Goal: Task Accomplishment & Management: Manage account settings

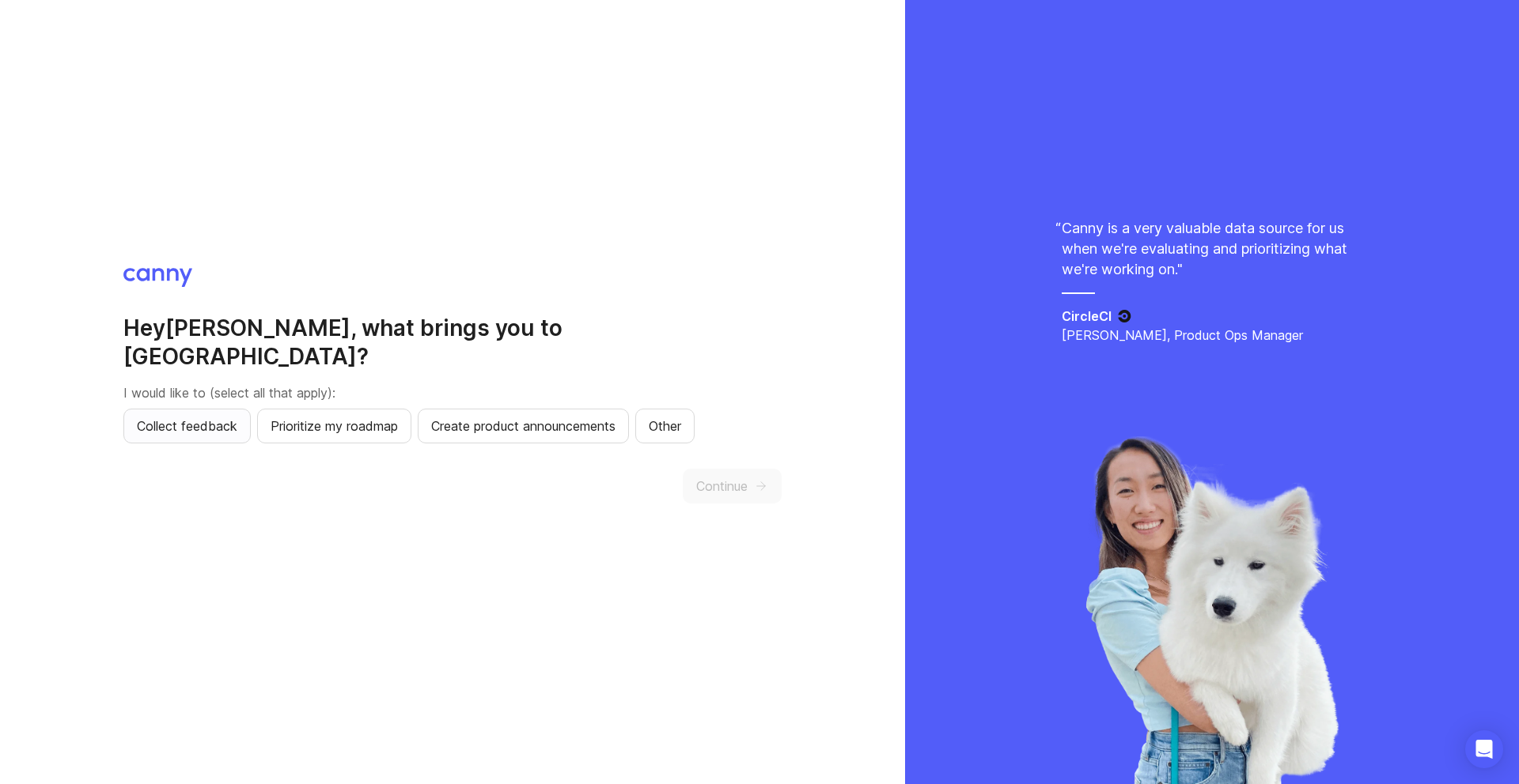
click at [206, 419] on span "Collect feedback" at bounding box center [187, 426] width 100 height 19
click at [571, 417] on span "Create product announcements" at bounding box center [524, 426] width 185 height 19
click at [712, 477] on span "Continue" at bounding box center [721, 487] width 52 height 19
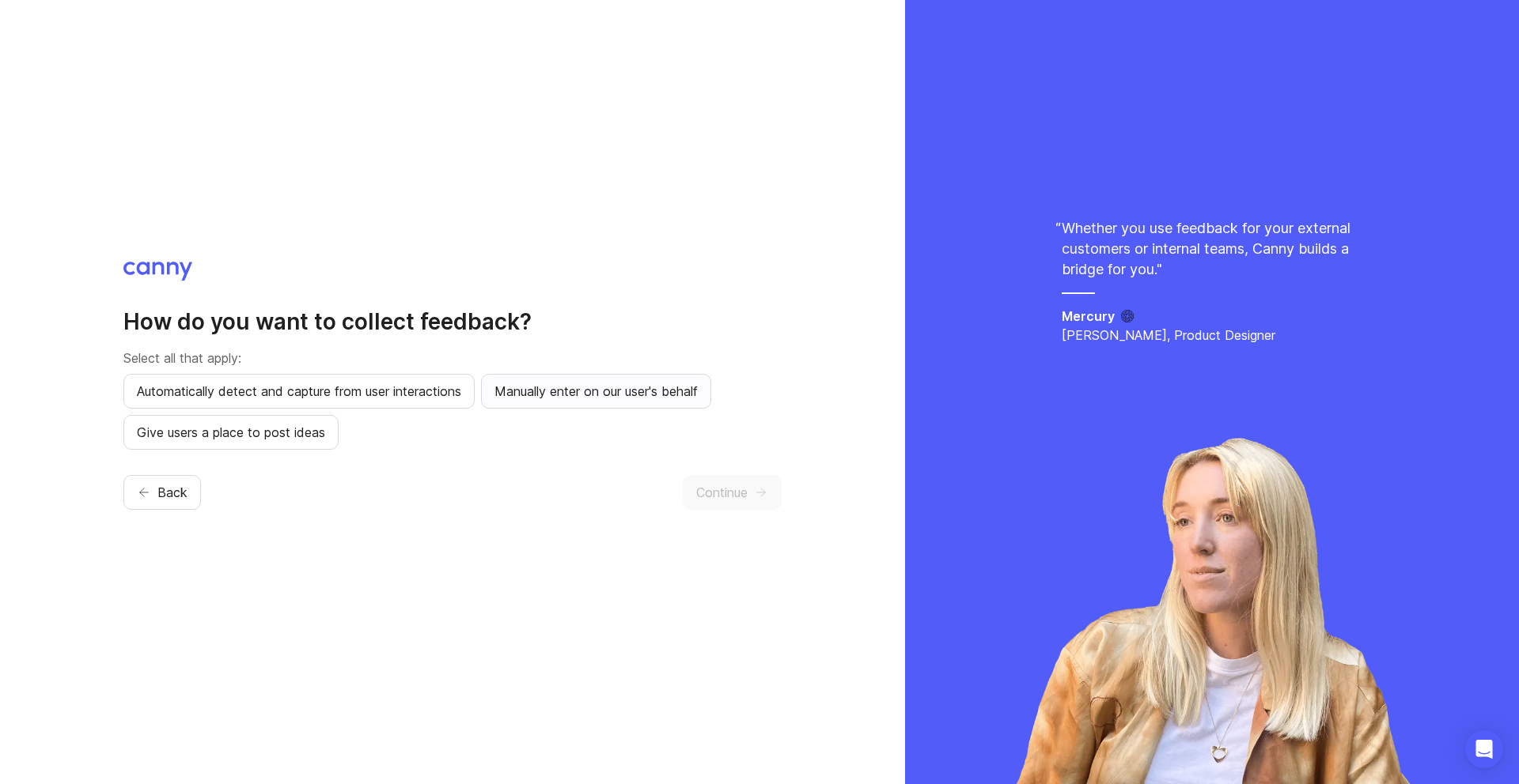
click at [604, 388] on span "Manually enter on our user's behalf" at bounding box center [596, 392] width 203 height 19
click at [309, 436] on span "Give users a place to post ideas" at bounding box center [231, 432] width 189 height 19
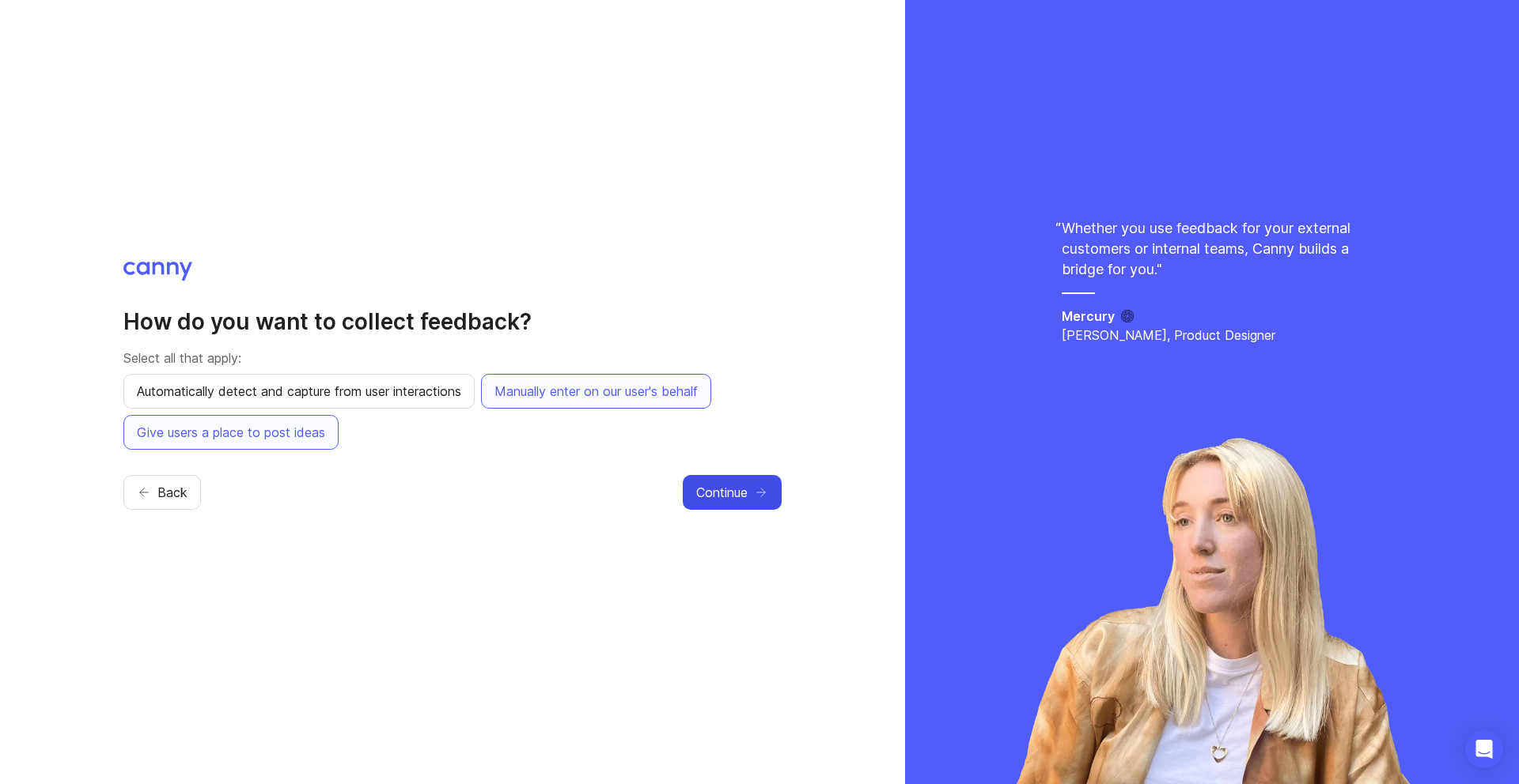
click at [739, 495] on span "Continue" at bounding box center [721, 493] width 52 height 19
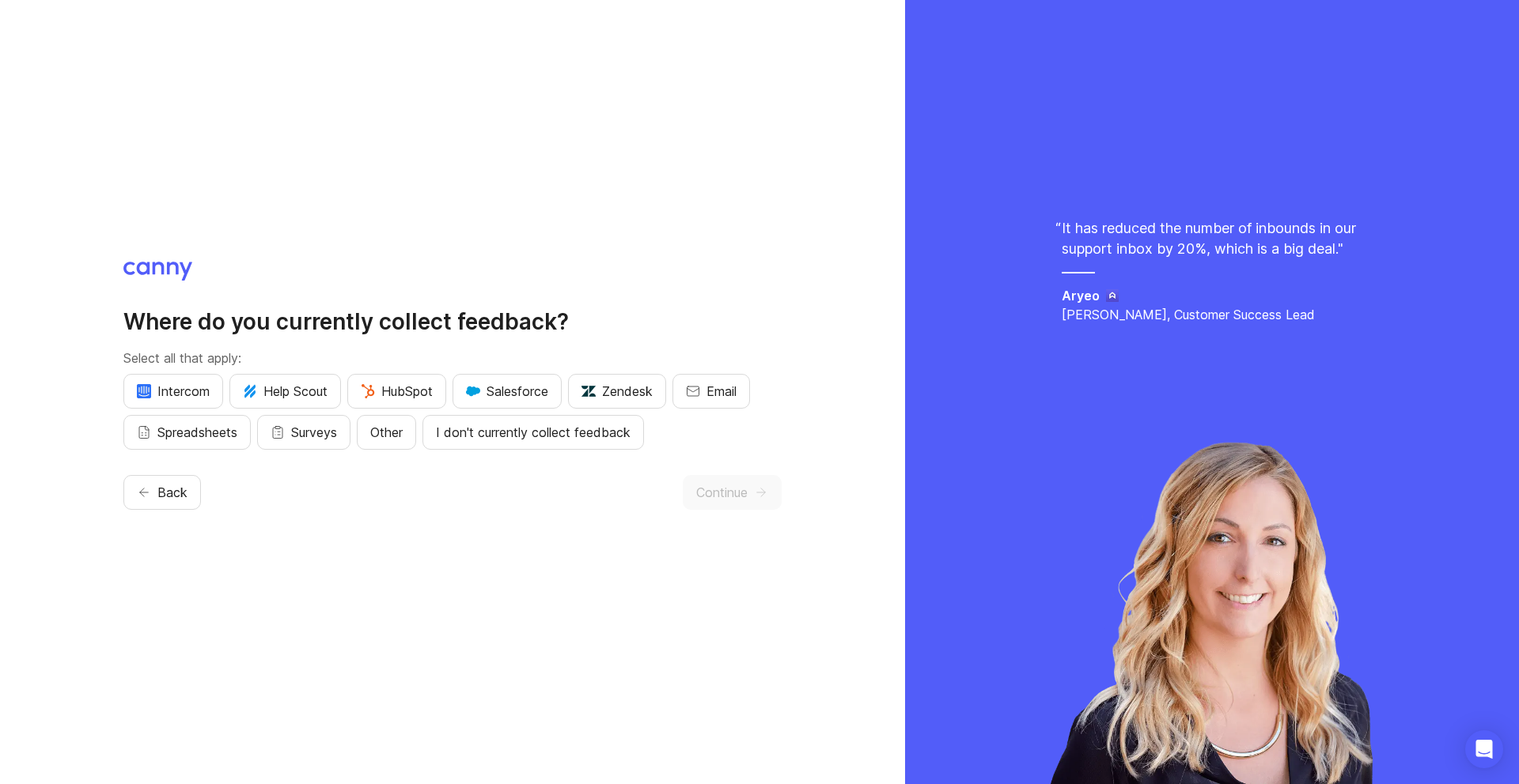
click at [540, 453] on div "Where do you currently collect feedback? Select all that apply: Intercom Help S…" at bounding box center [452, 392] width 658 height 261
click at [531, 447] on button "I don't currently collect feedback" at bounding box center [534, 432] width 222 height 35
click at [720, 492] on span "Continue" at bounding box center [721, 493] width 52 height 19
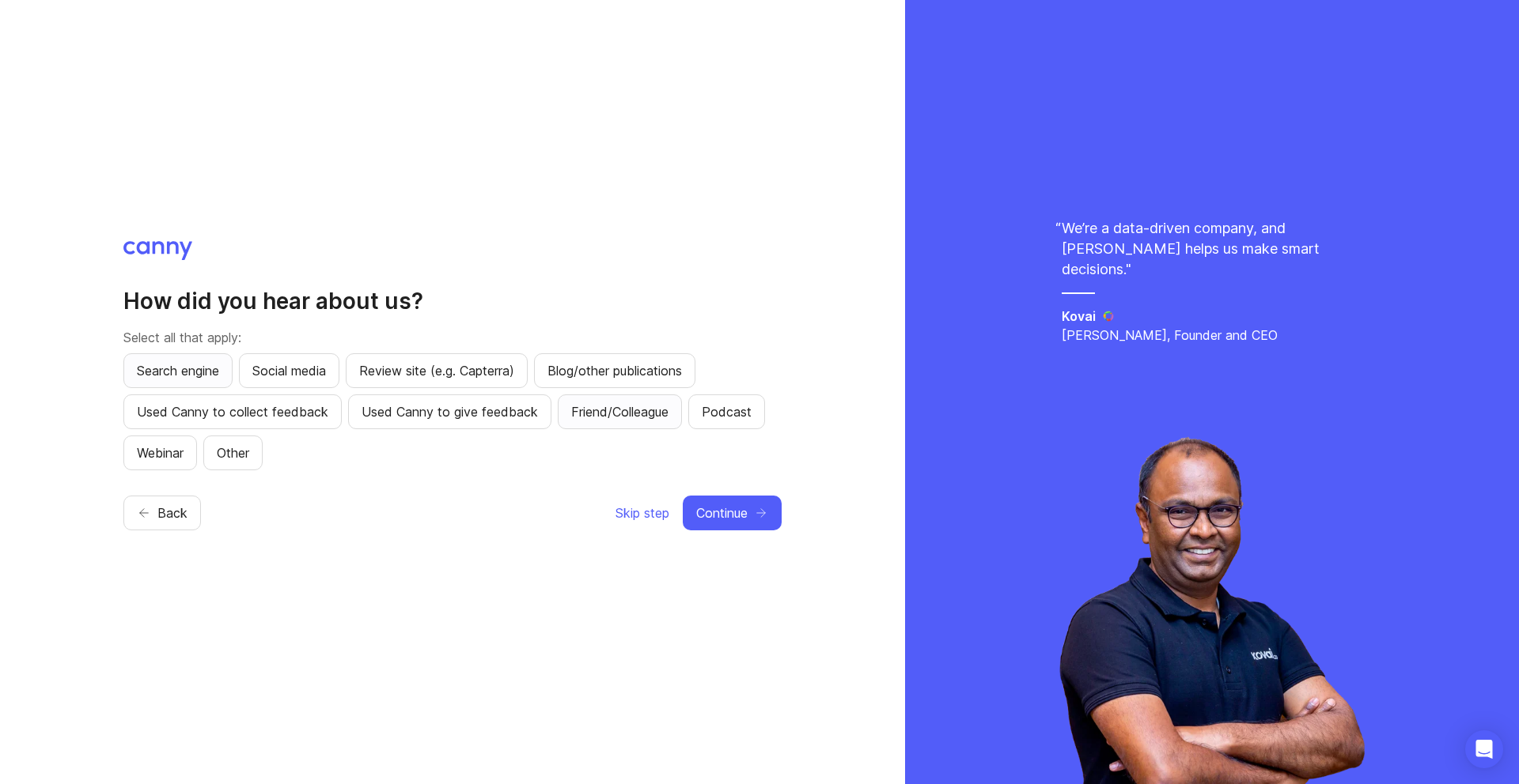
drag, startPoint x: 206, startPoint y: 377, endPoint x: 584, endPoint y: 404, distance: 379.0
click at [207, 377] on span "Search engine" at bounding box center [178, 371] width 83 height 19
click at [716, 512] on span "Continue" at bounding box center [721, 513] width 52 height 19
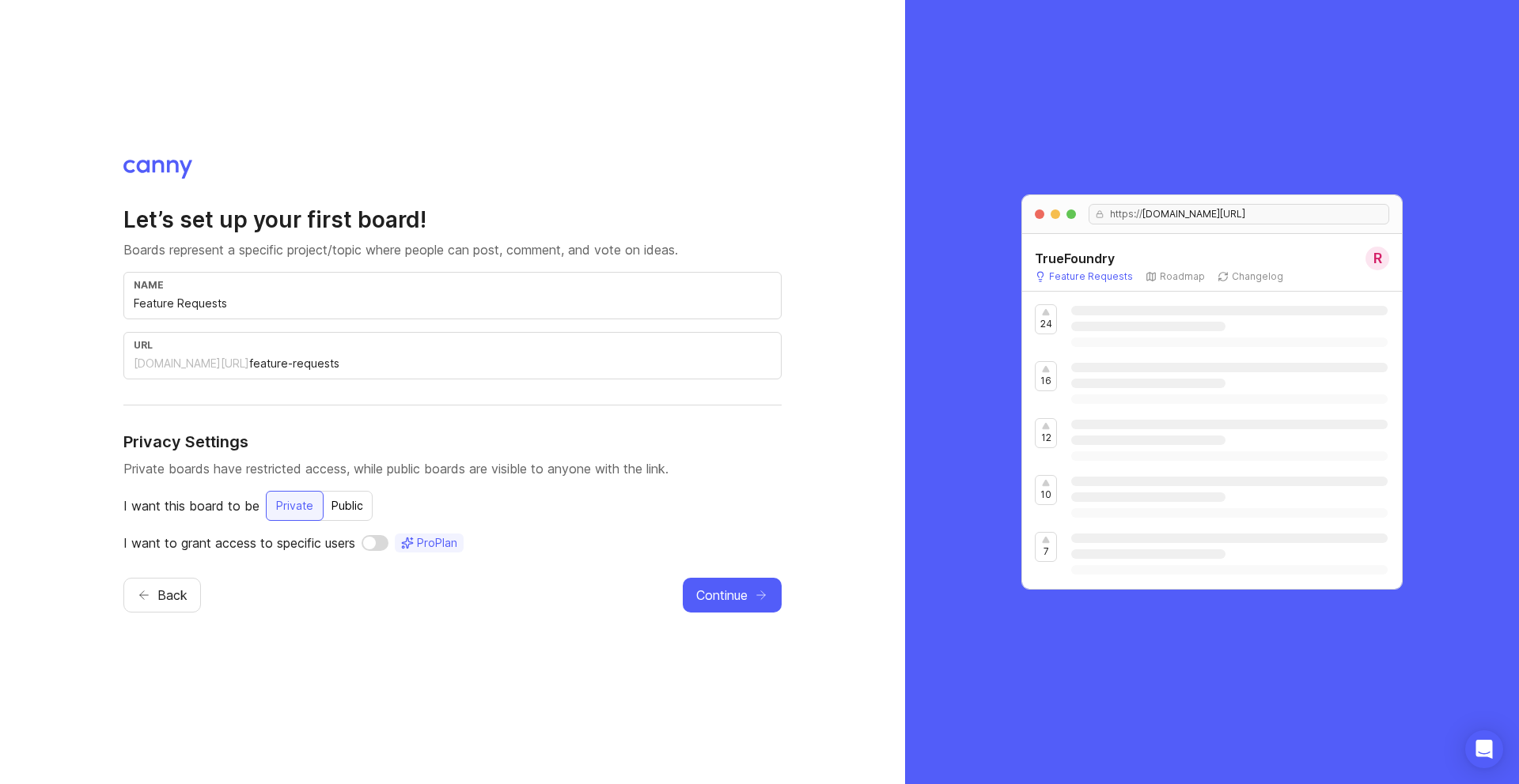
click at [342, 510] on div "Public" at bounding box center [347, 505] width 51 height 28
click at [389, 542] on input "checkbox" at bounding box center [381, 543] width 27 height 16
checkbox input "true"
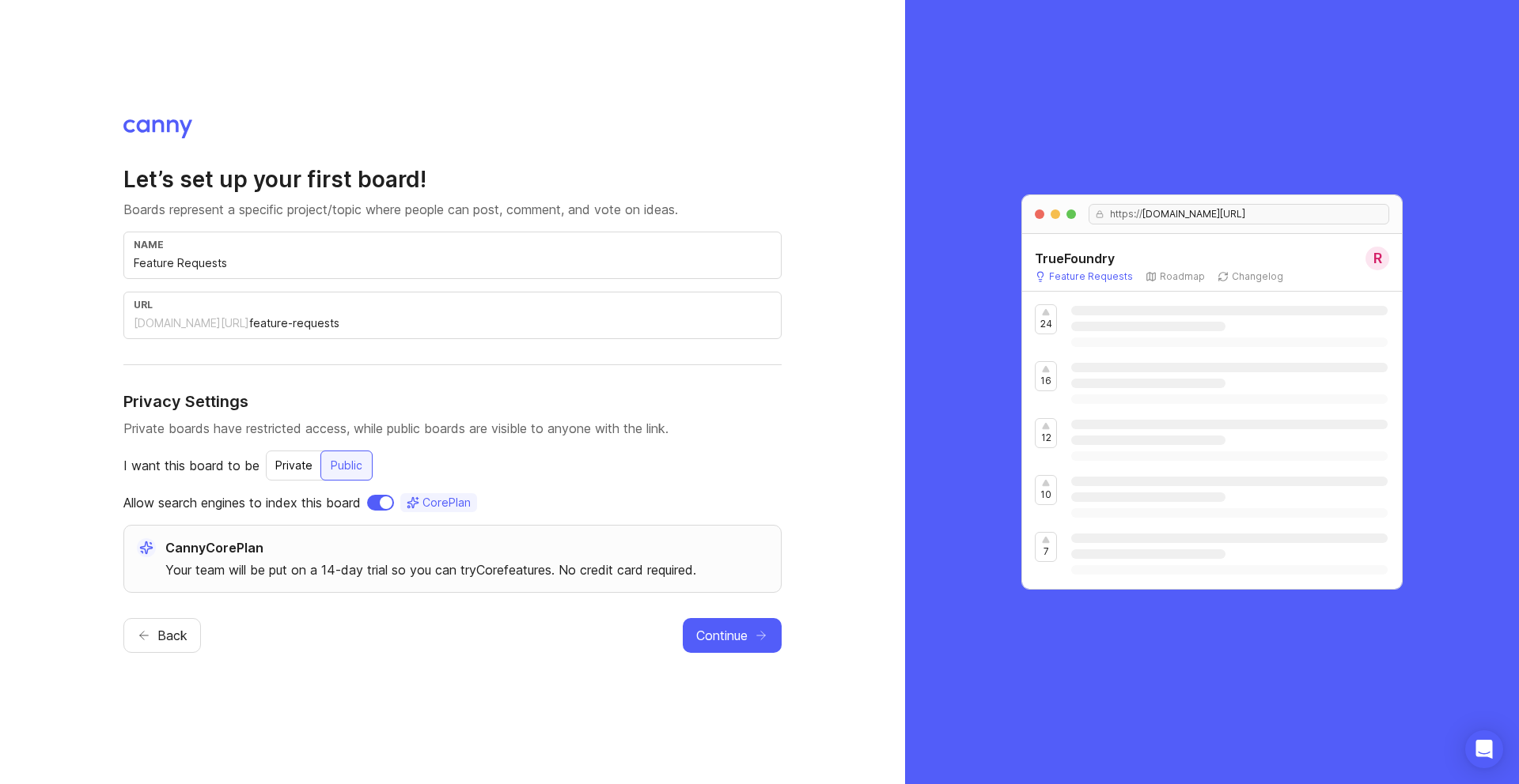
click at [177, 332] on div "url [DOMAIN_NAME][URL] feature-requests" at bounding box center [452, 315] width 658 height 48
click at [735, 648] on button "Continue" at bounding box center [732, 636] width 99 height 35
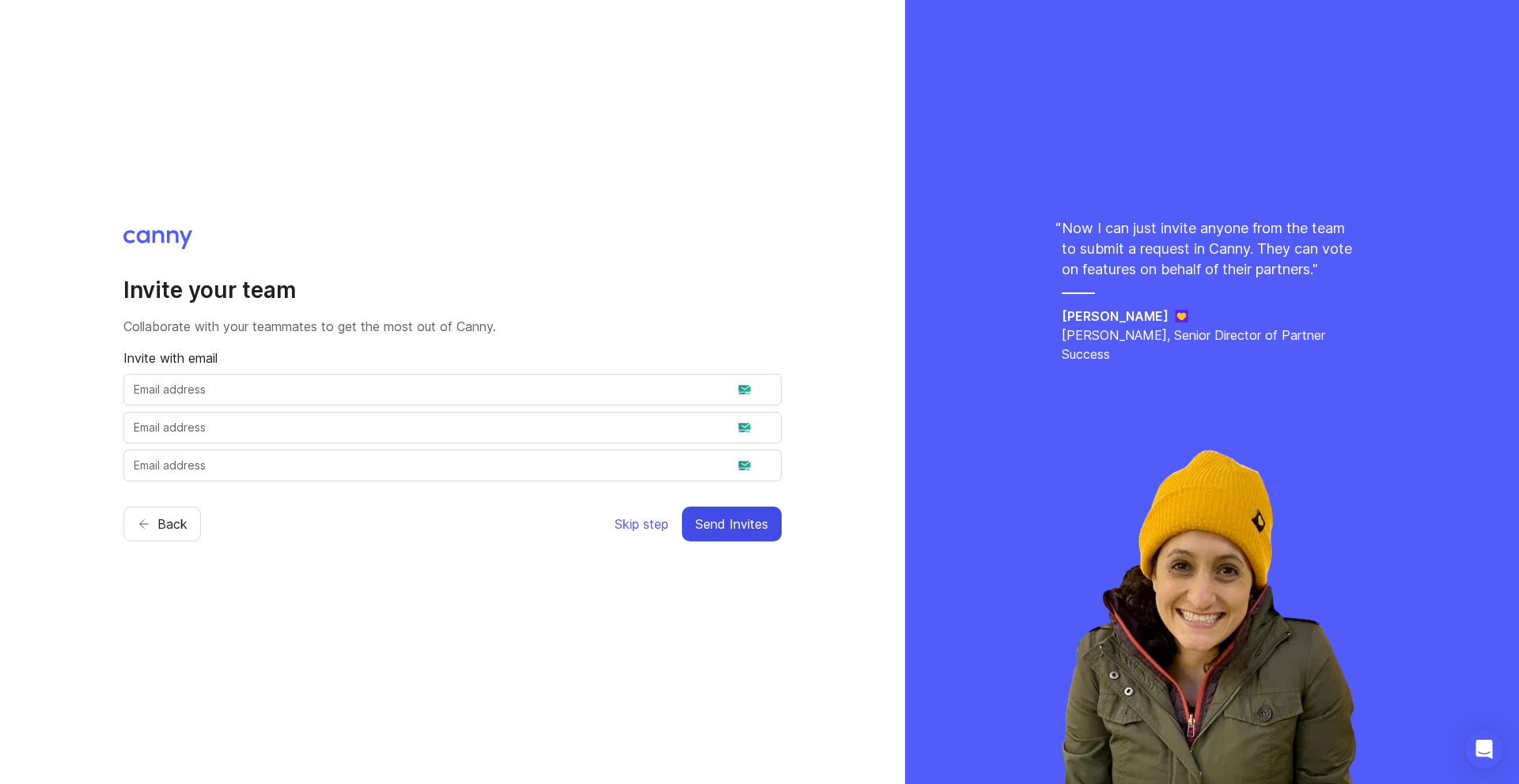
click at [682, 507] on button "Send Invites" at bounding box center [732, 525] width 100 height 35
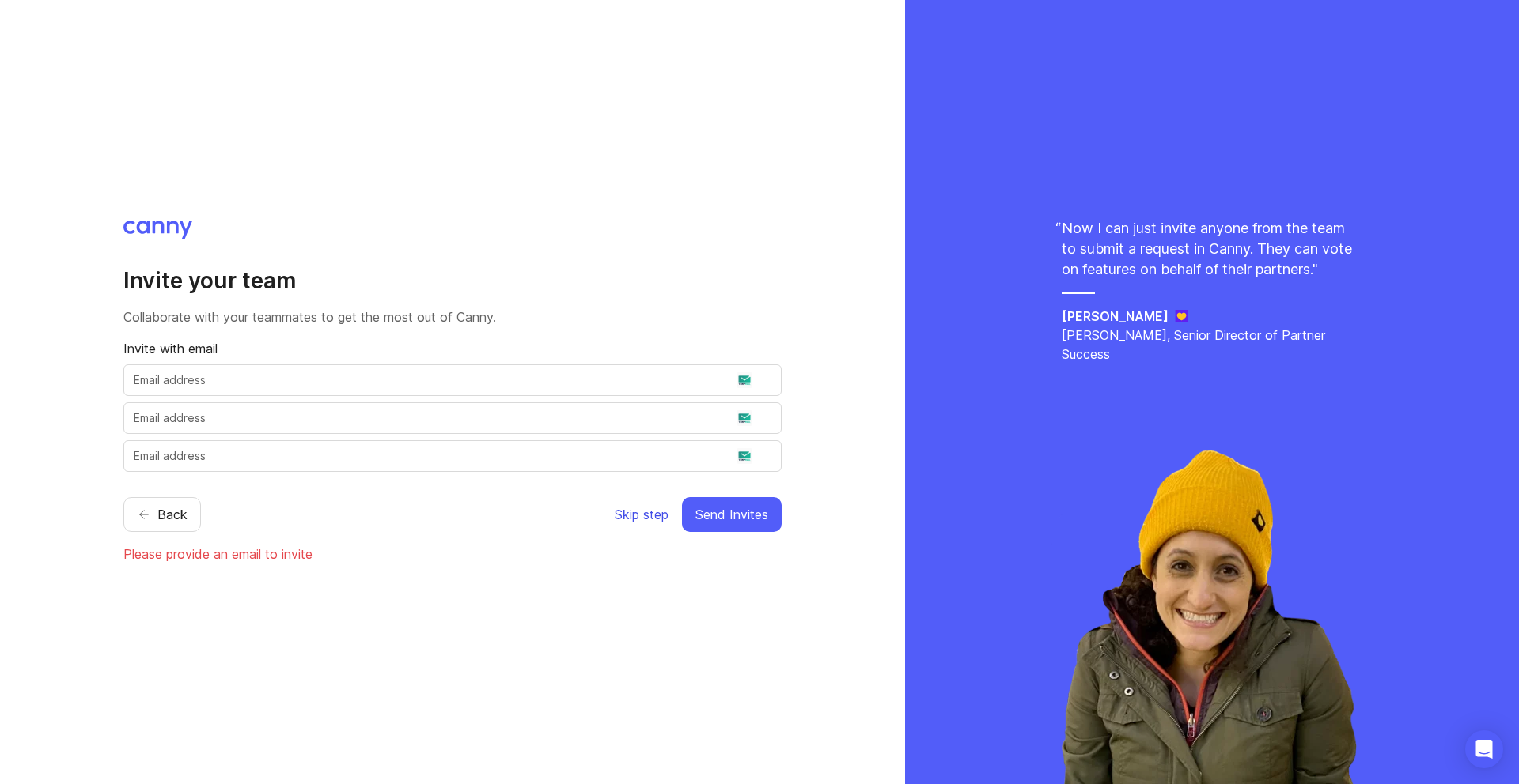
click at [644, 517] on span "Skip step" at bounding box center [640, 515] width 53 height 19
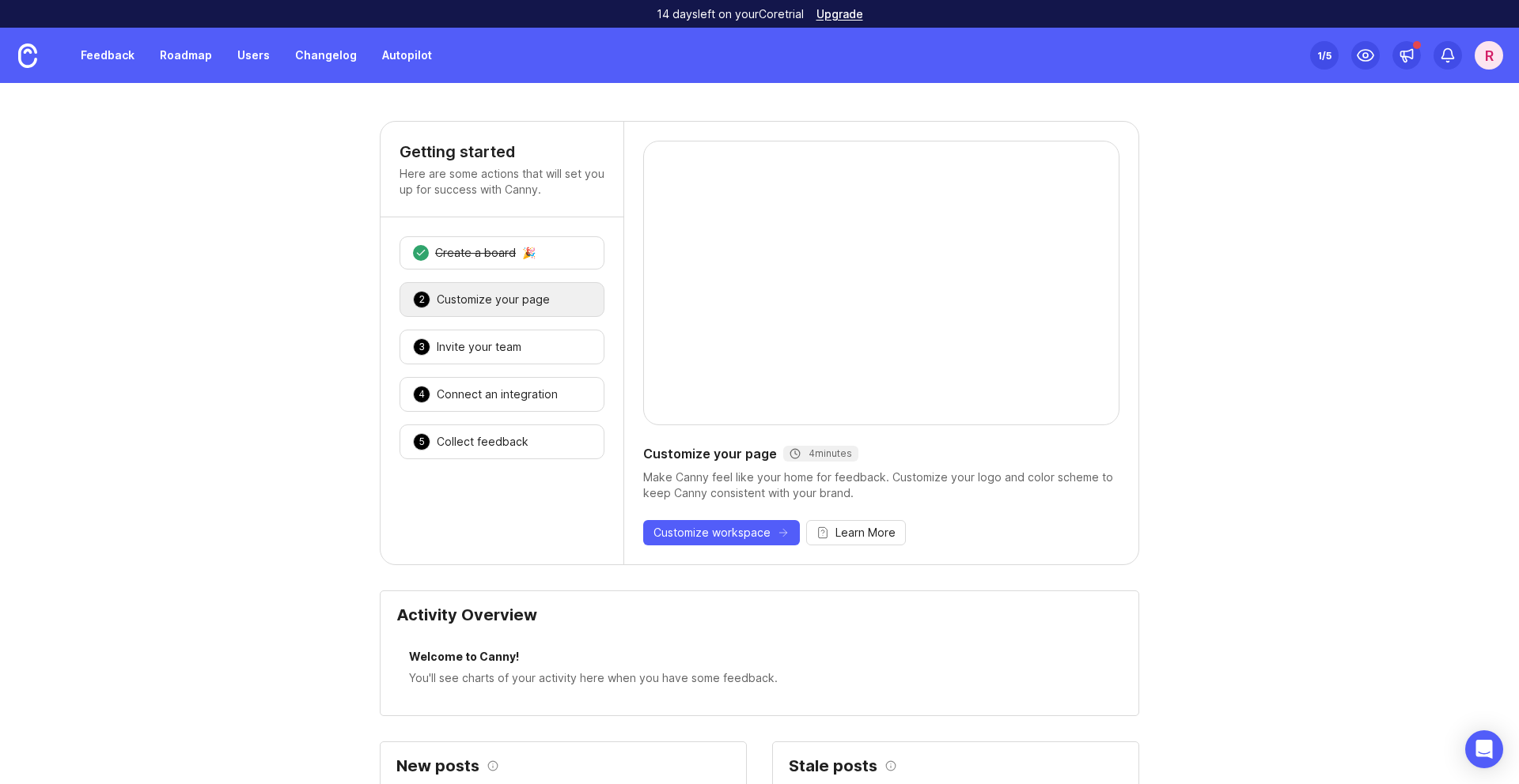
click at [721, 551] on div "Customize your page 4 minutes Make Canny feel like your home for feedback. Cust…" at bounding box center [880, 343] width 514 height 443
click at [512, 298] on div "Customize your page" at bounding box center [493, 299] width 113 height 16
click at [515, 334] on div "3 Invite your team 🎉" at bounding box center [501, 347] width 205 height 35
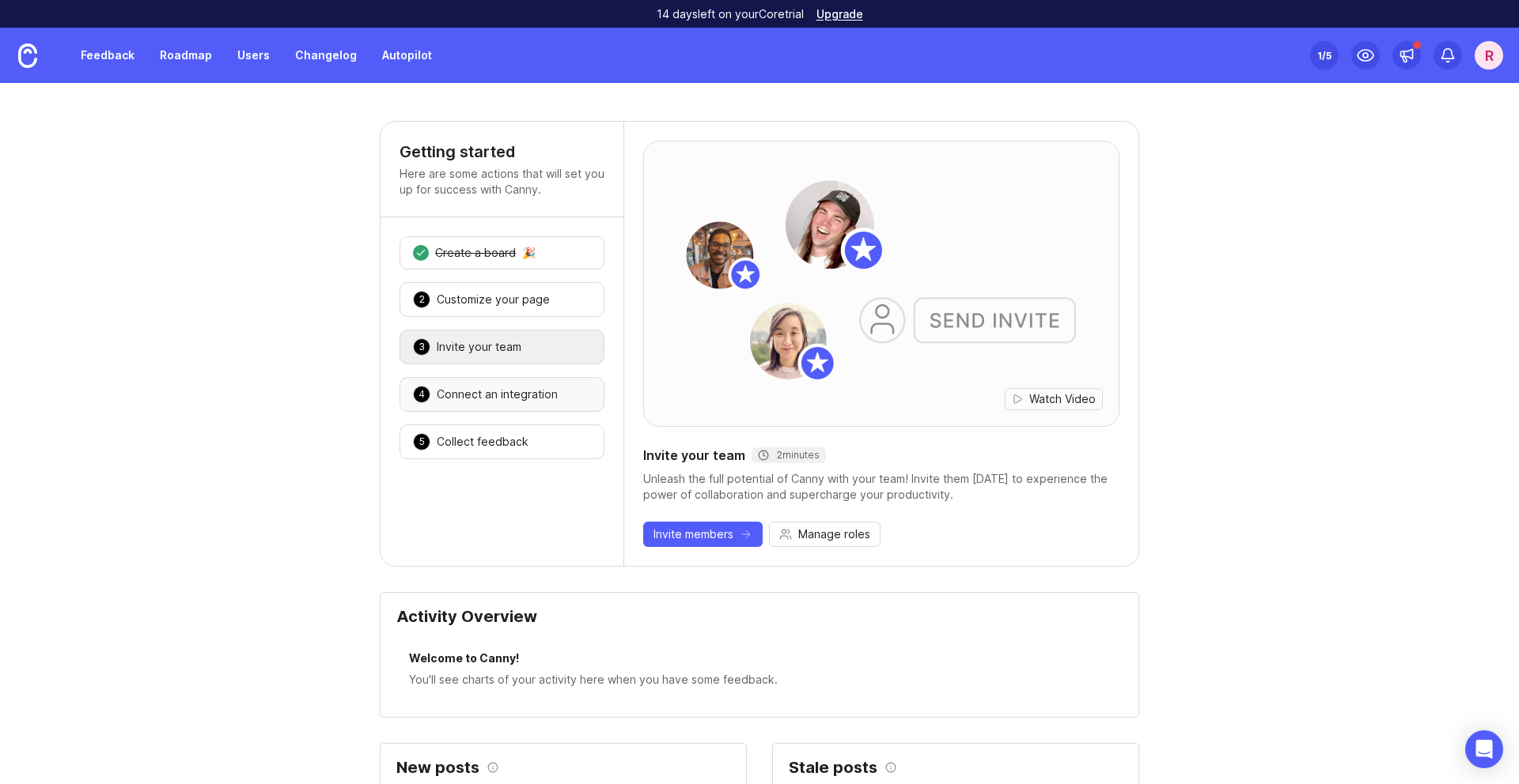
click at [532, 391] on div "Connect an integration" at bounding box center [497, 394] width 121 height 16
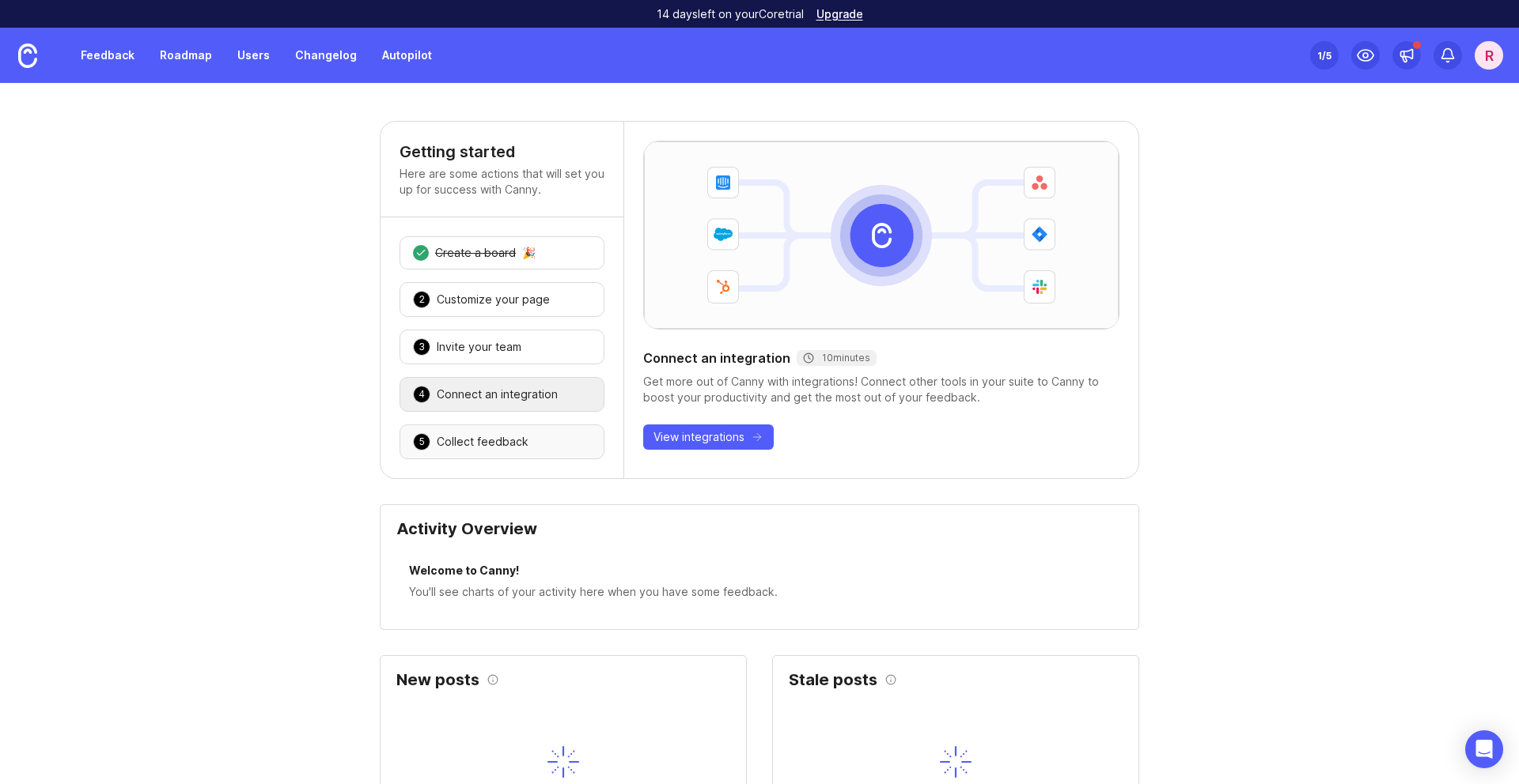
click at [534, 448] on div "5 Collect feedback 🎉" at bounding box center [501, 442] width 205 height 35
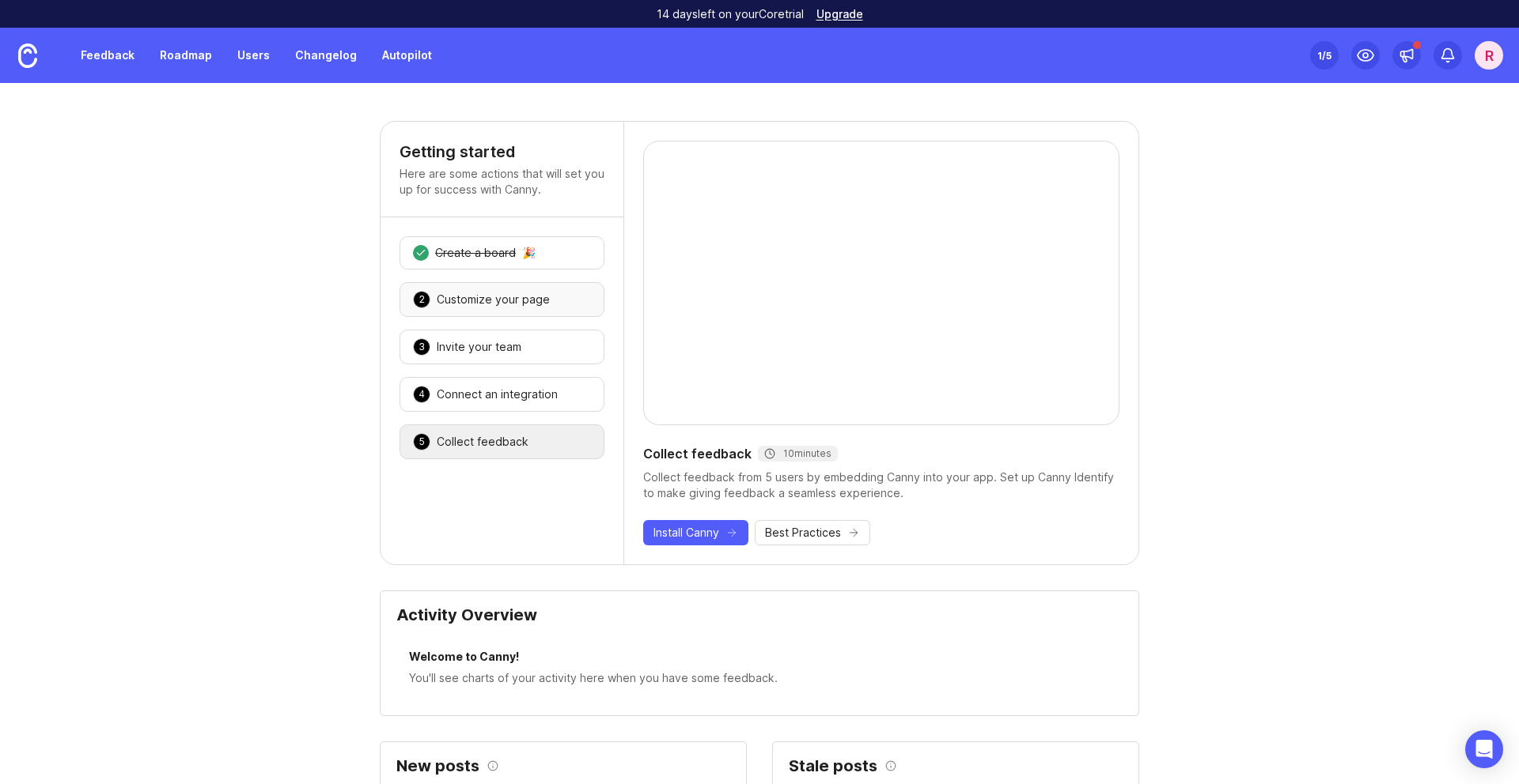
click at [511, 290] on div "2 Customize your page 🎉" at bounding box center [501, 300] width 205 height 35
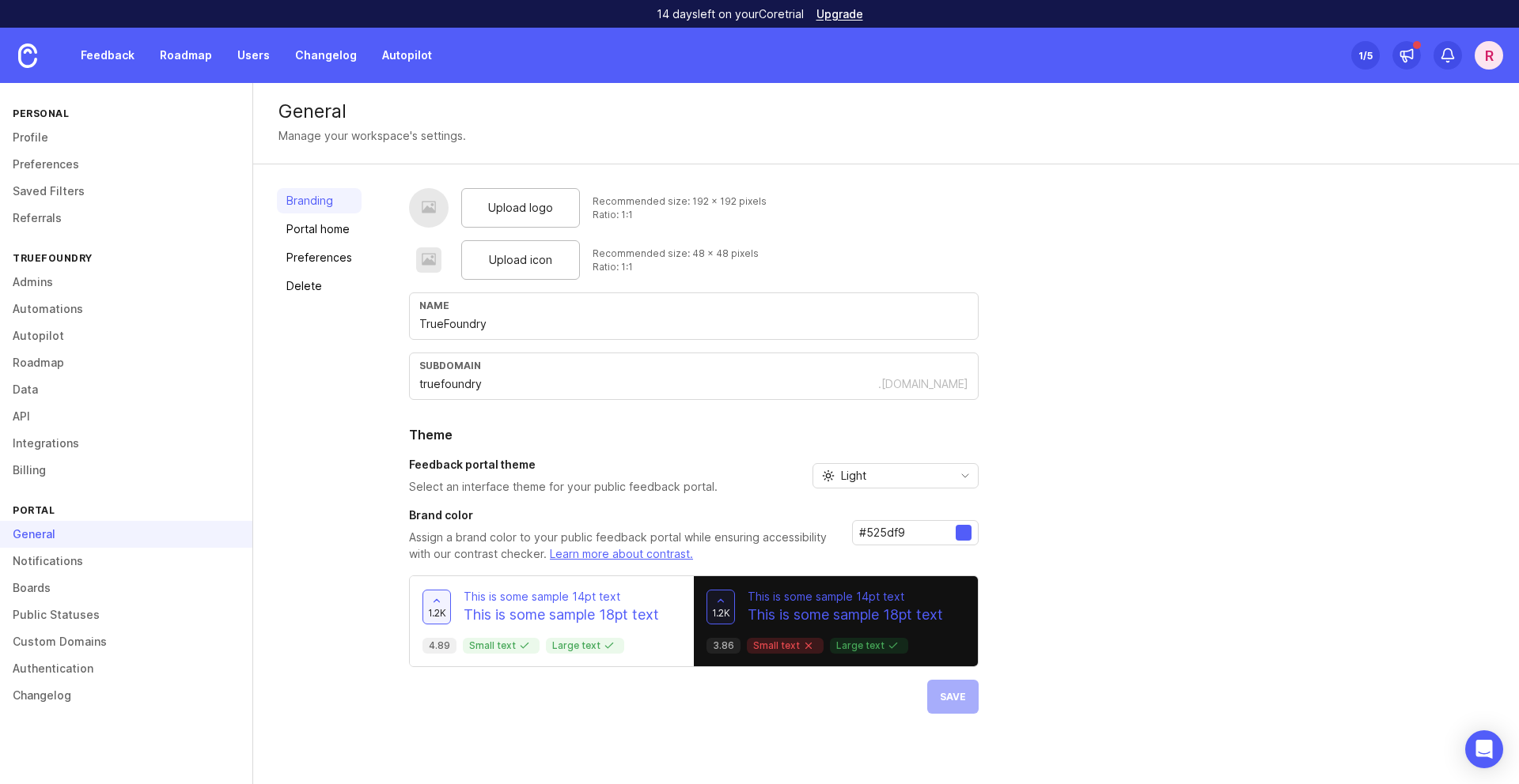
click at [432, 215] on div at bounding box center [429, 208] width 16 height 18
click at [500, 215] on span "Upload logo" at bounding box center [520, 208] width 65 height 17
click at [506, 202] on span "Upload logo" at bounding box center [520, 208] width 65 height 17
